Goal: Task Accomplishment & Management: Complete application form

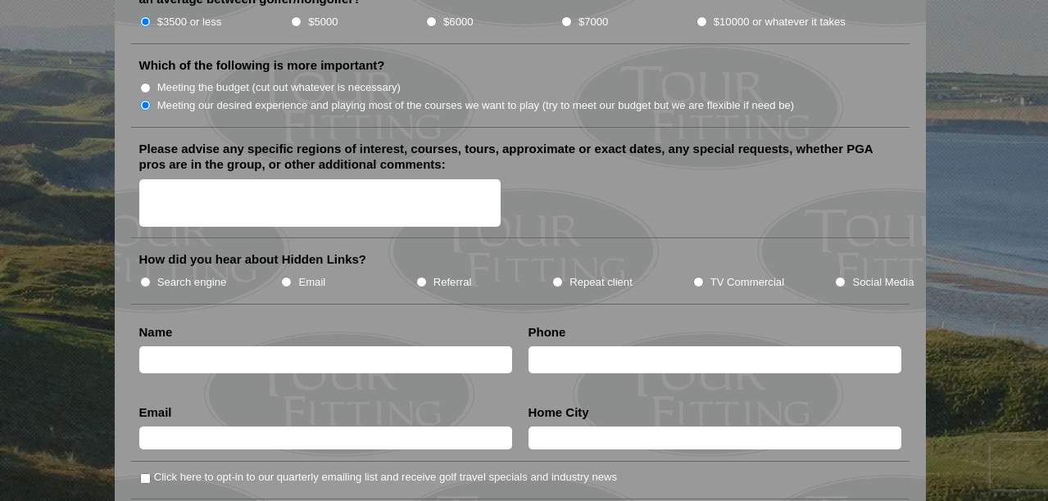
scroll to position [1924, 0]
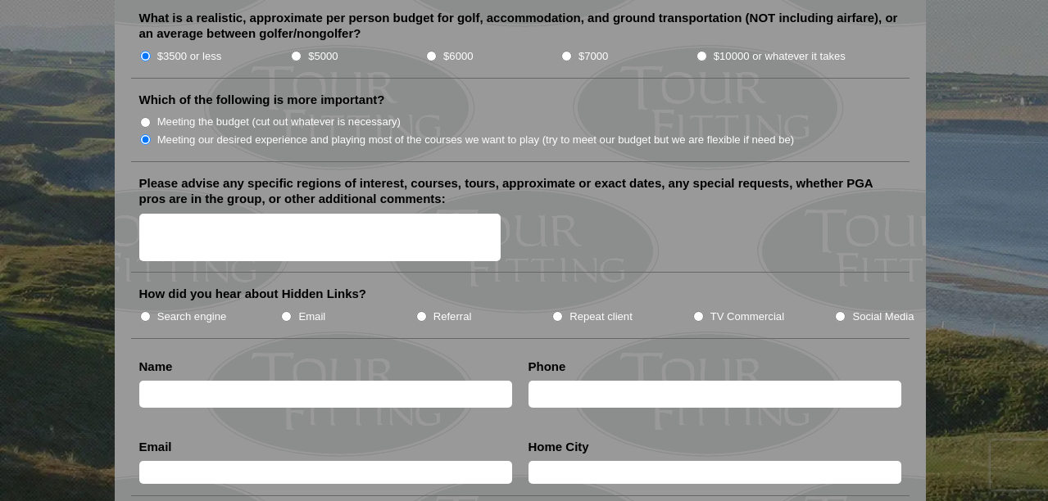
drag, startPoint x: 214, startPoint y: 299, endPoint x: 235, endPoint y: 298, distance: 21.3
click at [214, 309] on label "Search engine" at bounding box center [192, 317] width 70 height 16
click at [151, 311] on input "Search engine" at bounding box center [145, 316] width 11 height 11
radio input "true"
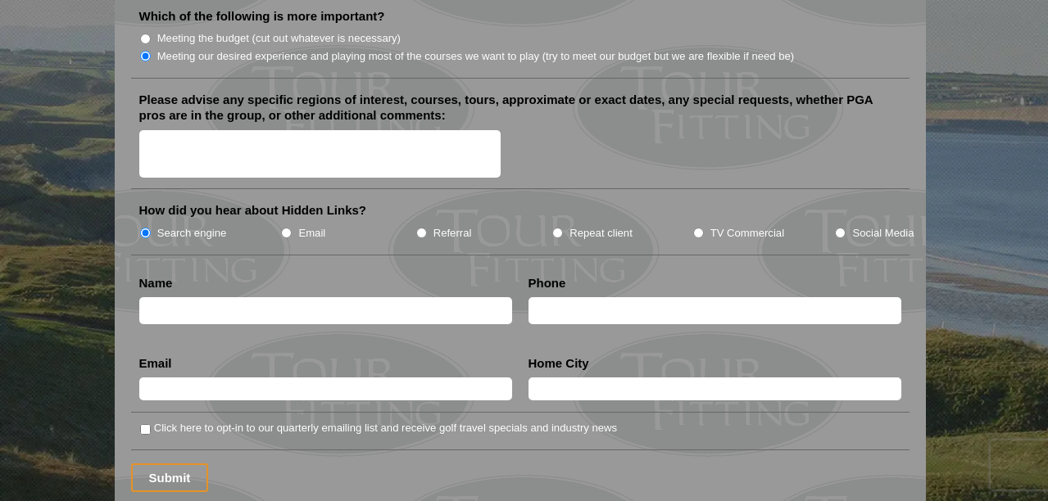
scroll to position [2037, 0]
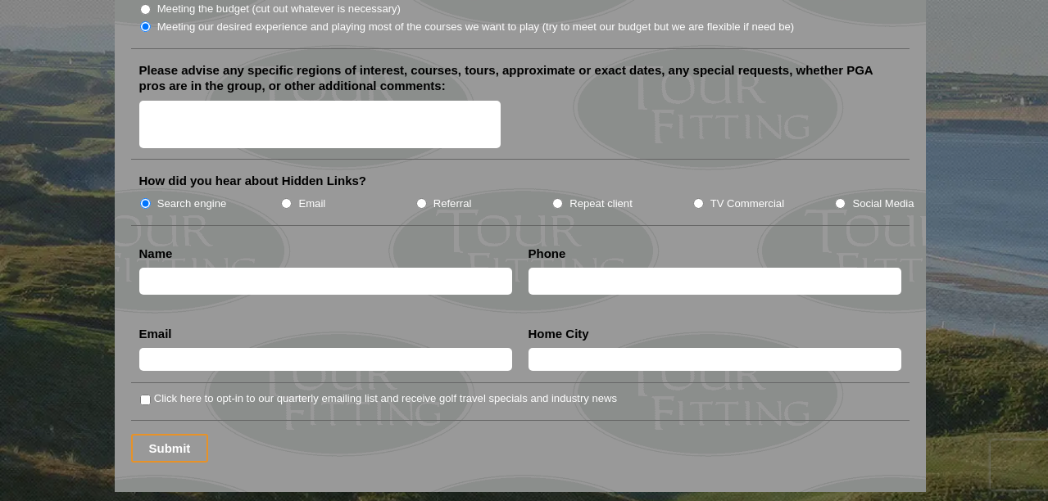
click at [245, 270] on input "text" at bounding box center [325, 281] width 373 height 27
type input "[PERSON_NAME]"
type input "5815808012"
type input "[GEOGRAPHIC_DATA]"
click at [197, 348] on input "text" at bounding box center [325, 359] width 373 height 23
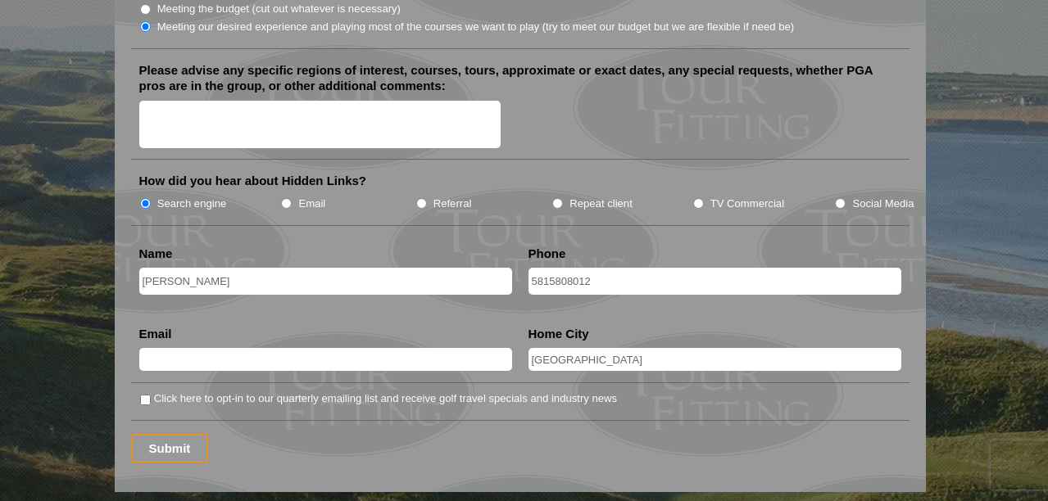
type input "[EMAIL_ADDRESS][DOMAIN_NAME]"
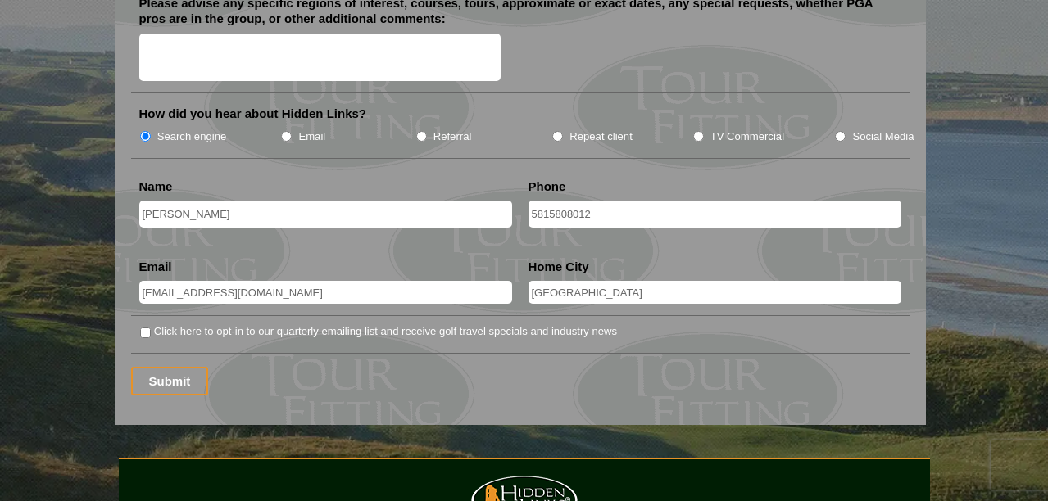
scroll to position [2106, 0]
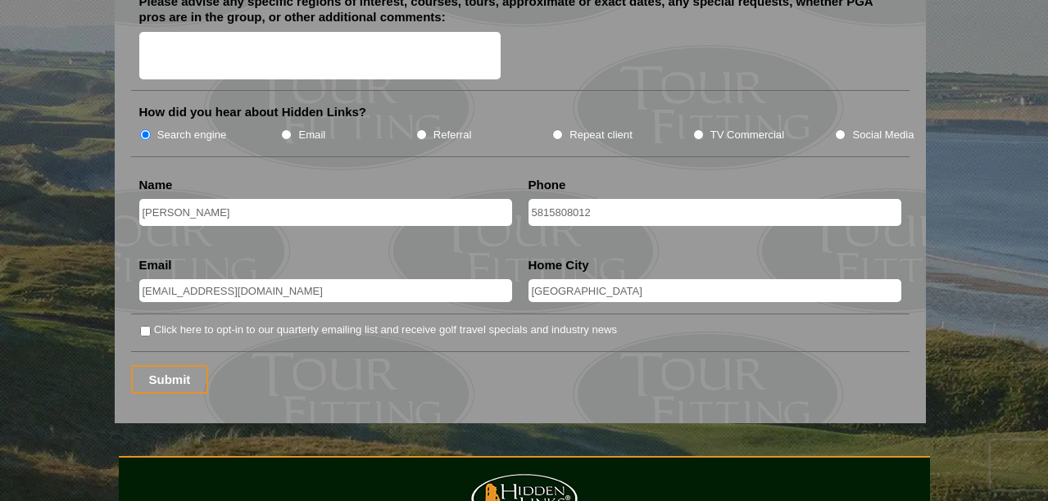
click at [200, 322] on label "Click here to opt-in to our quarterly emailing list and receive golf travel spe…" at bounding box center [385, 330] width 463 height 16
click at [151, 326] on input "Click here to opt-in to our quarterly emailing list and receive golf travel spe…" at bounding box center [145, 331] width 11 height 11
checkbox input "true"
click at [182, 365] on input "Submit" at bounding box center [170, 379] width 78 height 29
